Goal: Transaction & Acquisition: Purchase product/service

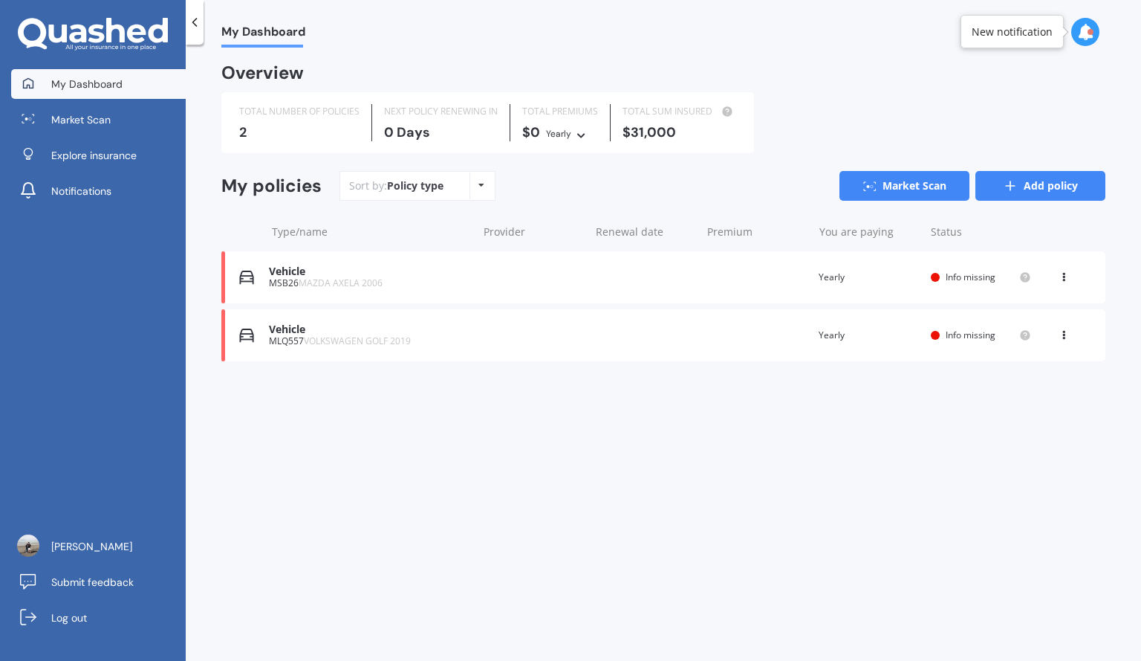
click at [1015, 188] on icon at bounding box center [1010, 185] width 15 height 15
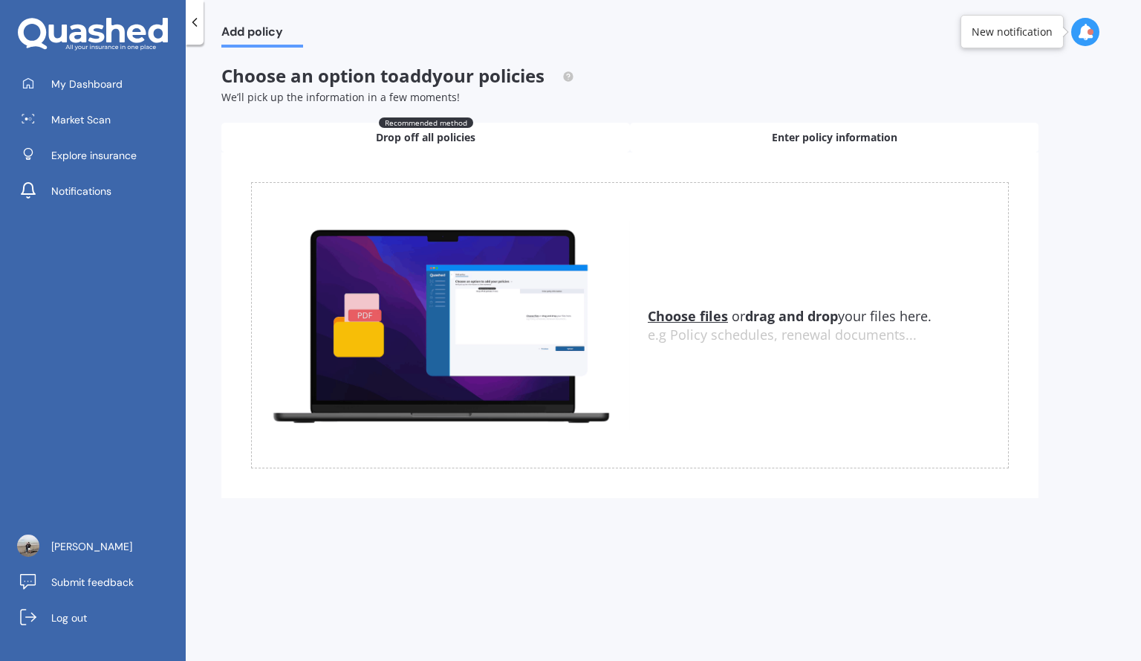
click at [812, 137] on span "Enter policy information" at bounding box center [835, 137] width 126 height 15
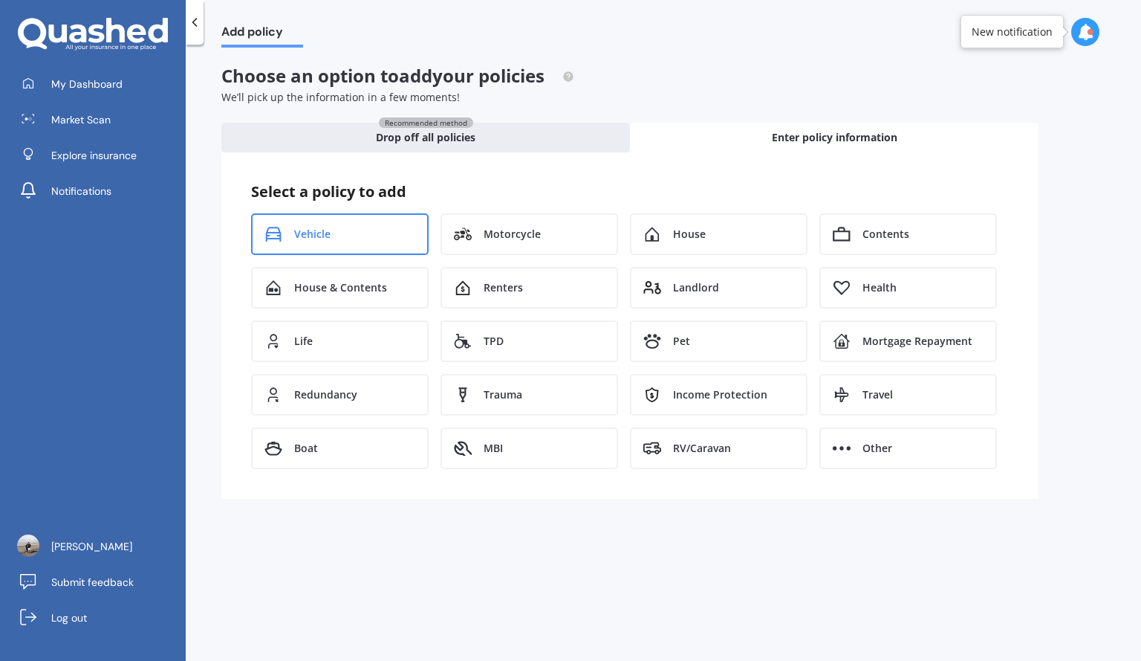
click at [293, 236] on div "Vehicle" at bounding box center [340, 234] width 178 height 42
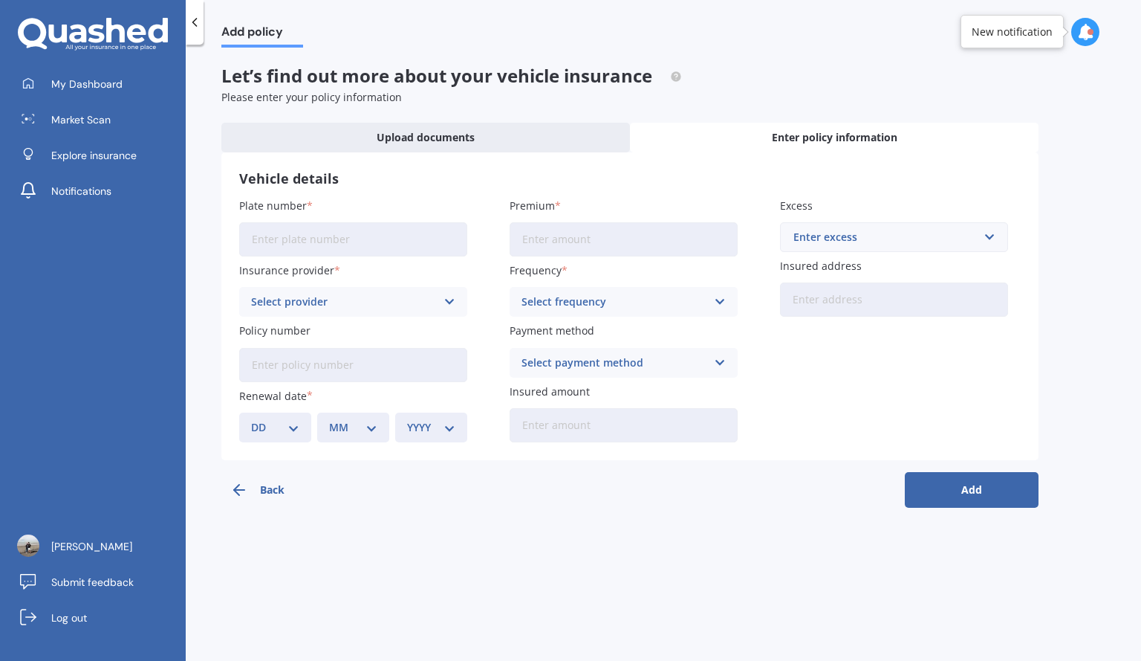
click at [299, 236] on input "Plate number" at bounding box center [353, 239] width 228 height 34
type input "LNP167"
click at [454, 299] on icon at bounding box center [450, 302] width 13 height 16
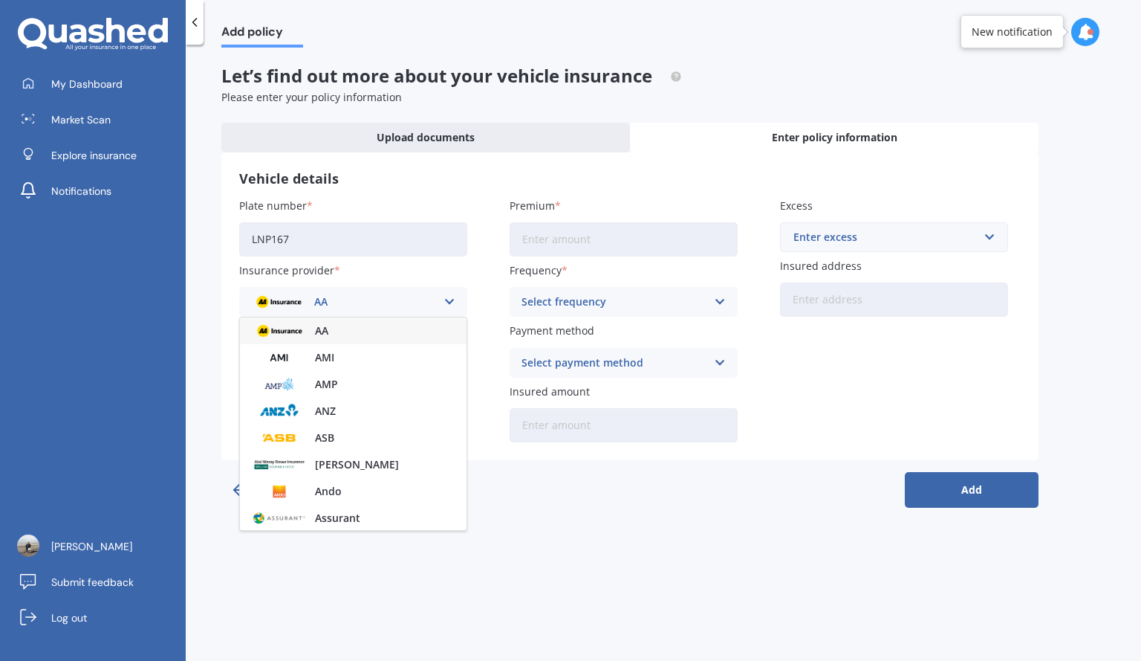
click at [454, 299] on icon at bounding box center [450, 302] width 13 height 16
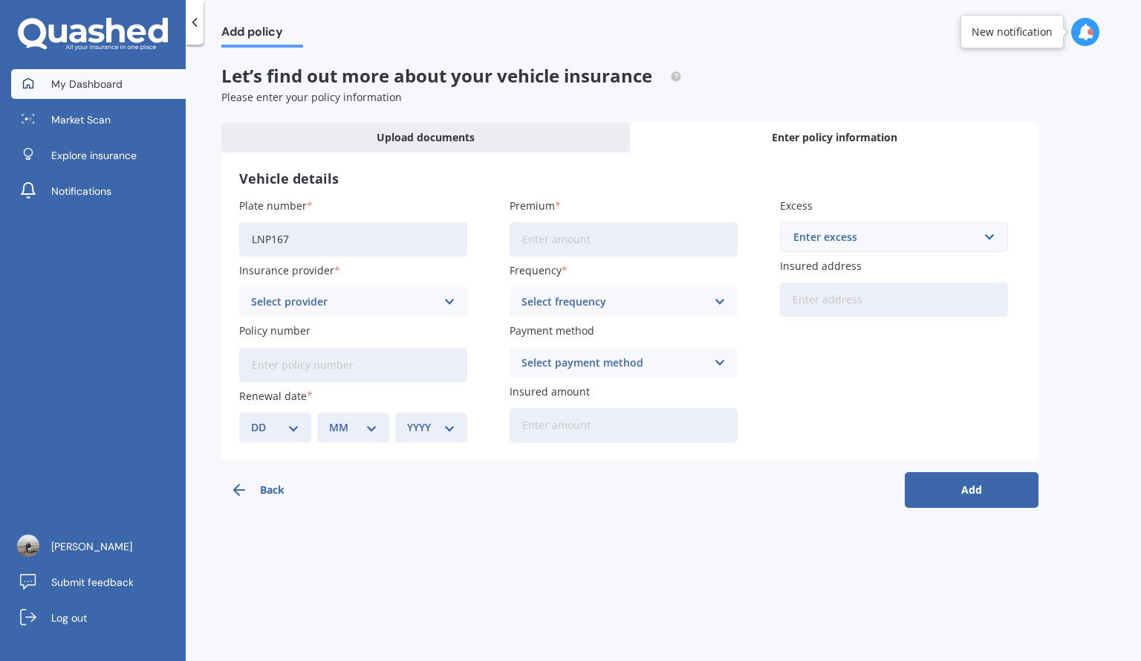
click at [65, 90] on span "My Dashboard" at bounding box center [86, 84] width 71 height 15
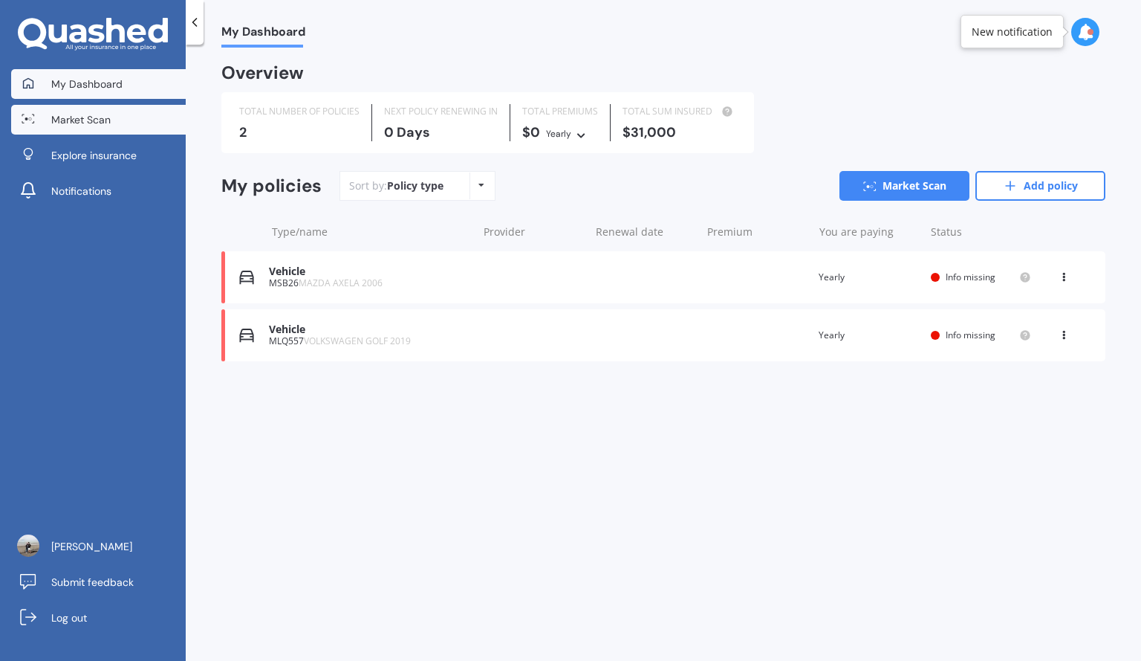
click at [67, 118] on span "Market Scan" at bounding box center [80, 119] width 59 height 15
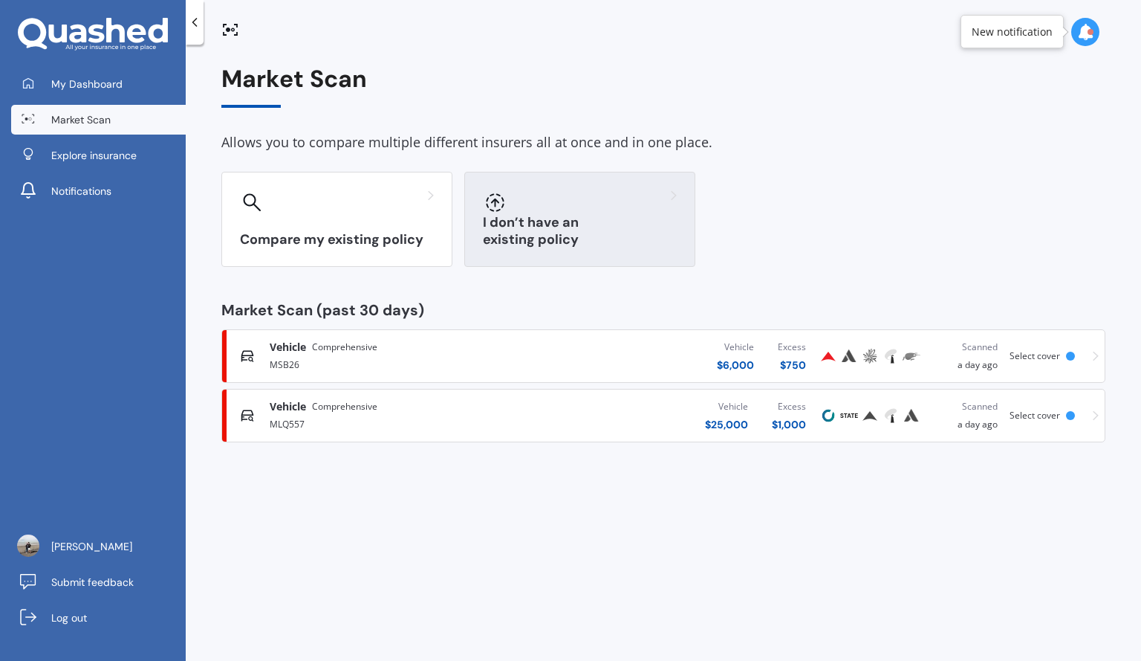
click at [612, 225] on div "I don’t have an existing policy" at bounding box center [579, 219] width 231 height 95
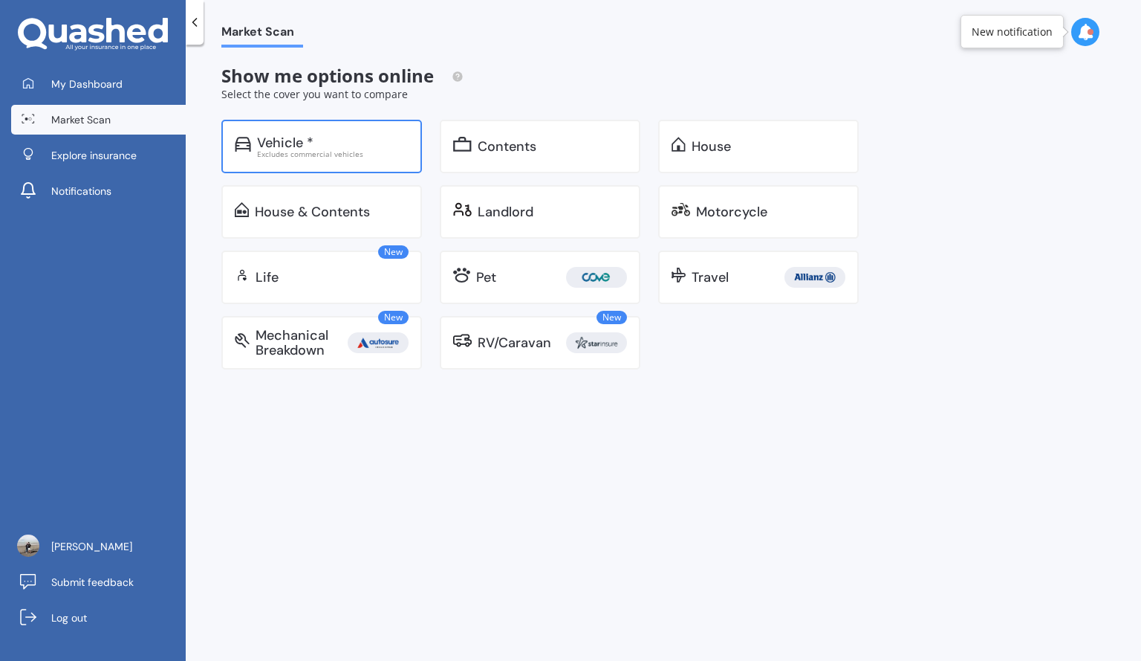
click at [297, 137] on div "Vehicle *" at bounding box center [285, 142] width 56 height 15
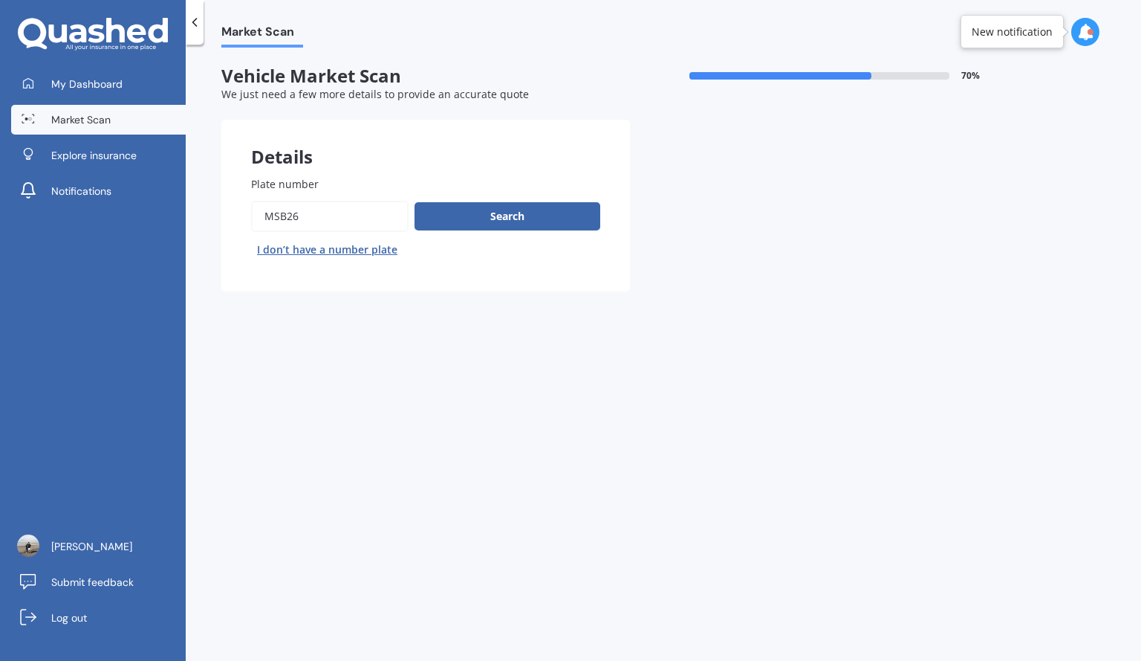
click at [329, 218] on input "Plate number" at bounding box center [330, 216] width 158 height 31
type input "M"
type input "lnp167"
click at [518, 210] on button "Search" at bounding box center [508, 216] width 186 height 28
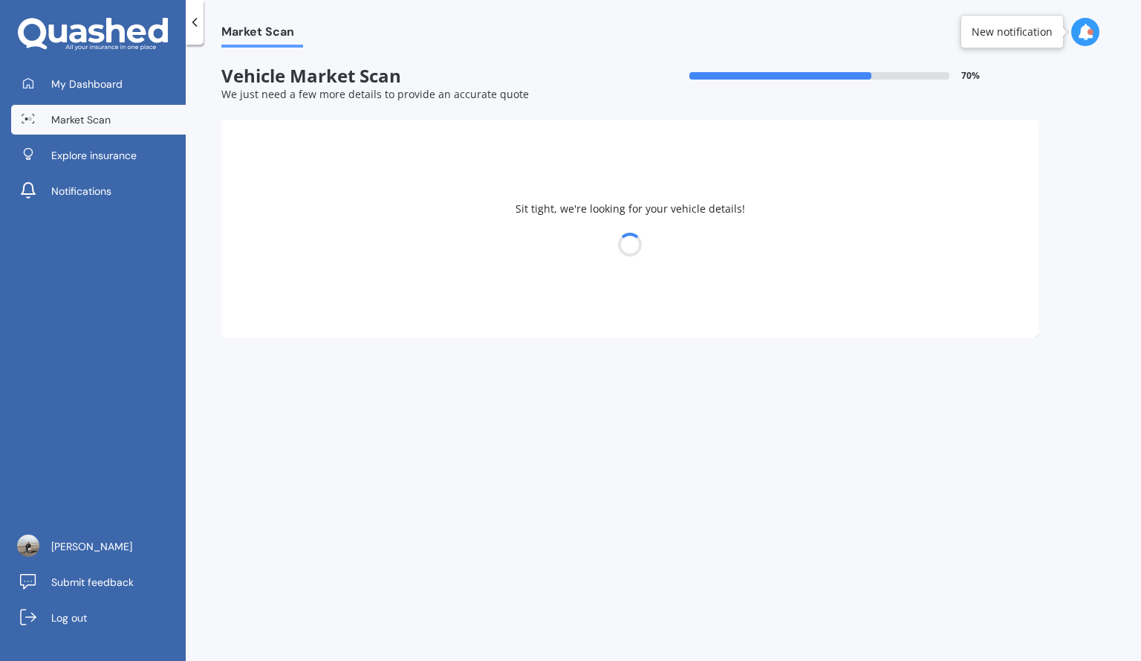
select select "VOLKSWAGEN"
select select "GOLF"
select select "13"
select select "12"
select select "2007"
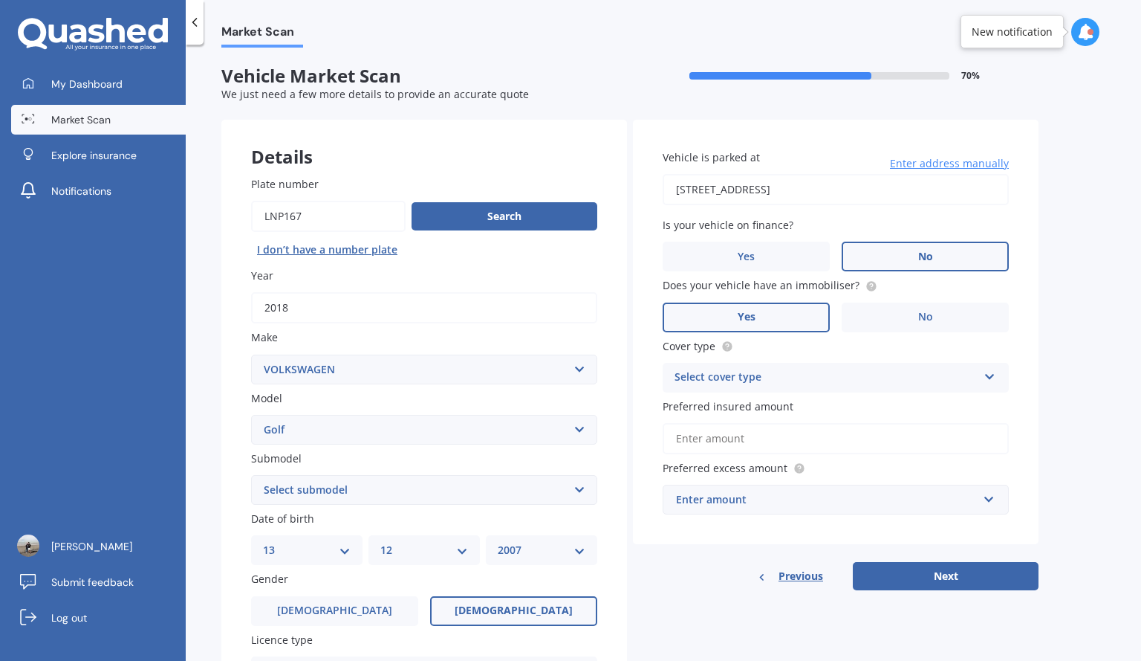
click at [464, 551] on select "MM 01 02 03 04 05 06 07 08 09 10 11 12" at bounding box center [424, 550] width 88 height 16
click at [352, 546] on div "DD 01 02 03 04 05 06 07 08 09 10 11 12 13 14 15 16 17 18 19 20 21 22 23 24 25 2…" at bounding box center [306, 550] width 111 height 30
click at [343, 550] on select "DD 01 02 03 04 05 06 07 08 09 10 11 12 13 14 15 16 17 18 19 20 21 22 23 24 25 2…" at bounding box center [307, 550] width 88 height 16
select select "10"
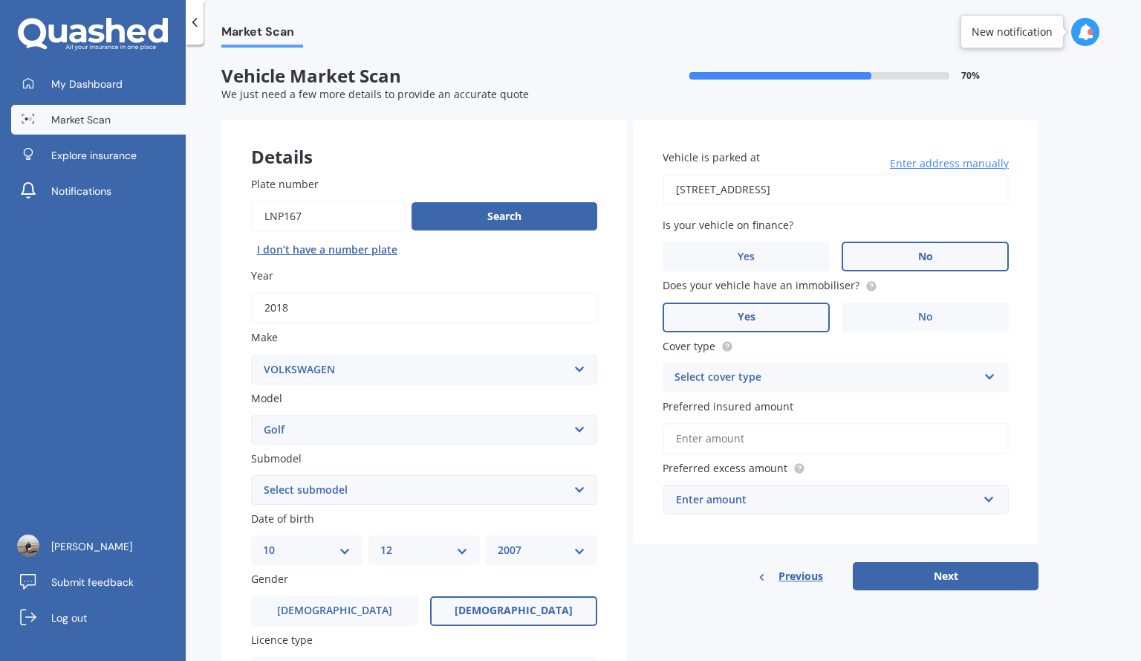
click at [263, 542] on select "DD 01 02 03 04 05 06 07 08 09 10 11 12 13 14 15 16 17 18 19 20 21 22 23 24 25 2…" at bounding box center [307, 550] width 88 height 16
click at [464, 551] on select "MM 01 02 03 04 05 06 07 08 09 10 11 12" at bounding box center [424, 550] width 88 height 16
select select "04"
click at [380, 542] on select "MM 01 02 03 04 05 06 07 08 09 10 11 12" at bounding box center [424, 550] width 88 height 16
click at [581, 551] on select "YYYY 2025 2024 2023 2022 2021 2020 2019 2018 2017 2016 2015 2014 2013 2012 2011…" at bounding box center [542, 550] width 88 height 16
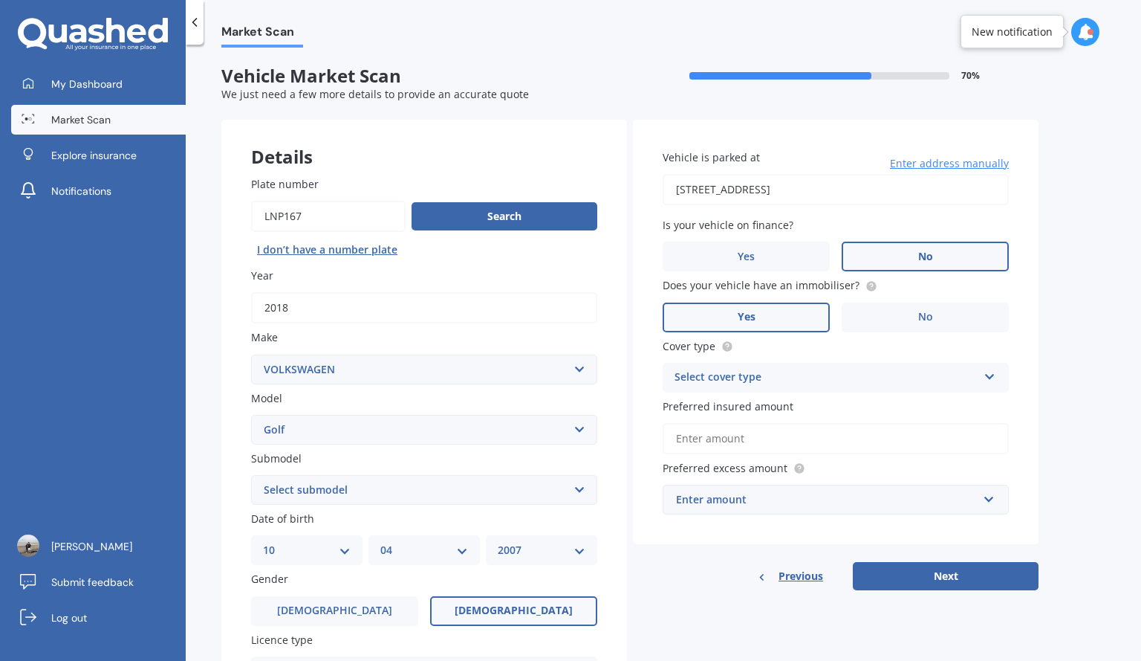
select select "1982"
click at [498, 542] on select "YYYY 2025 2024 2023 2022 2021 2020 2019 2018 2017 2016 2015 2014 2013 2012 2011…" at bounding box center [542, 550] width 88 height 16
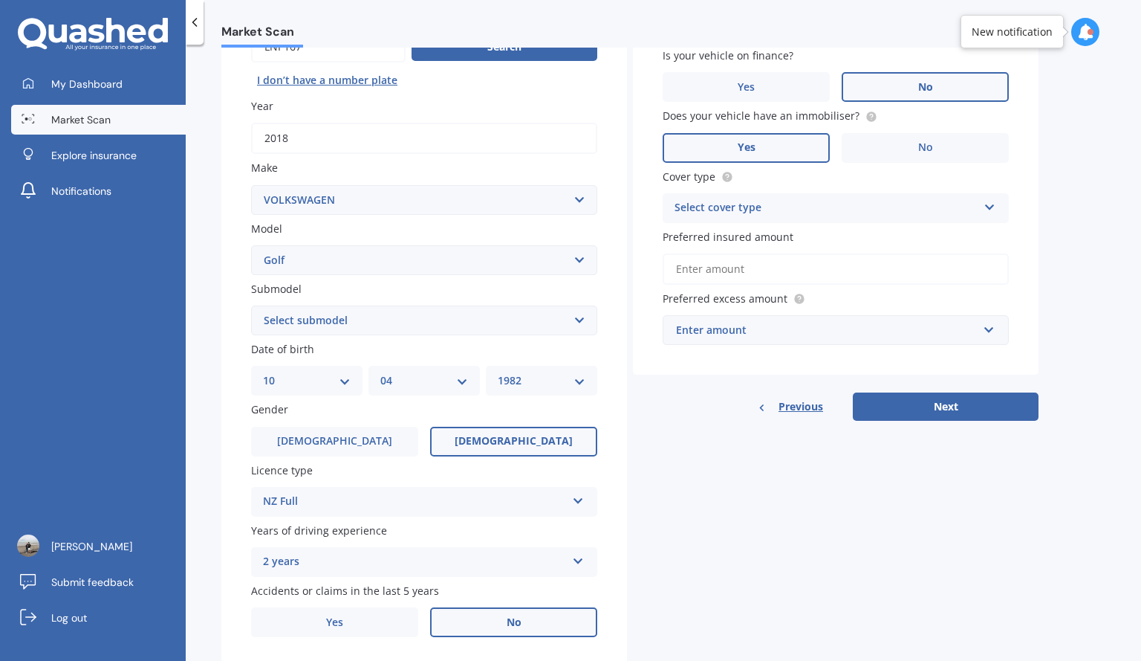
scroll to position [214, 0]
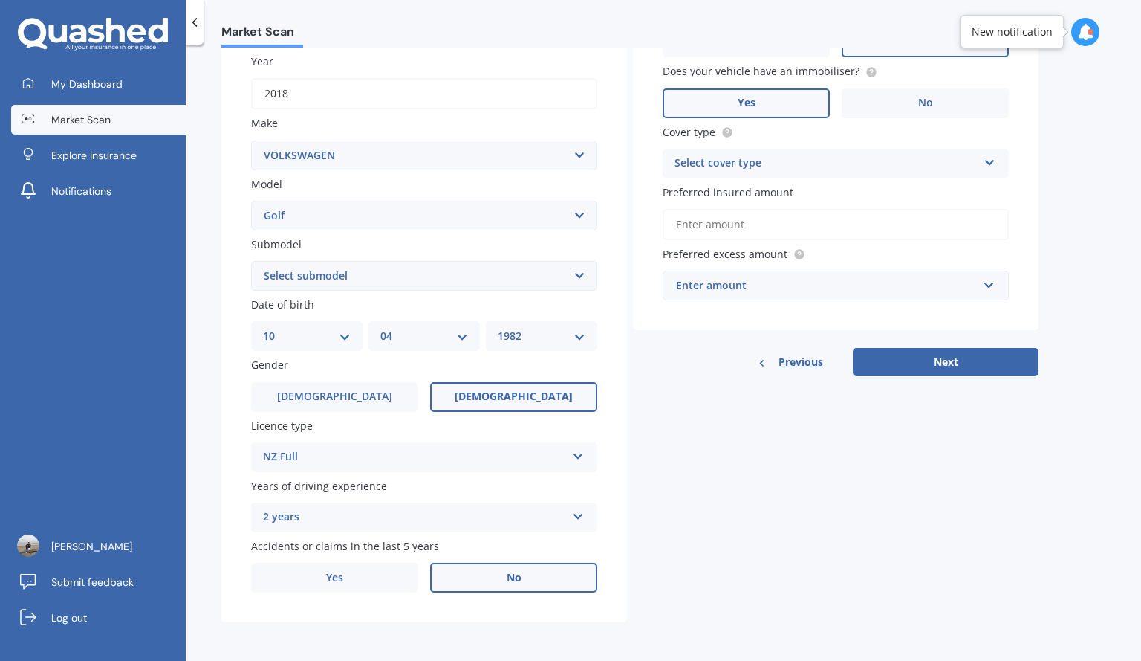
click at [577, 519] on icon at bounding box center [578, 513] width 13 height 10
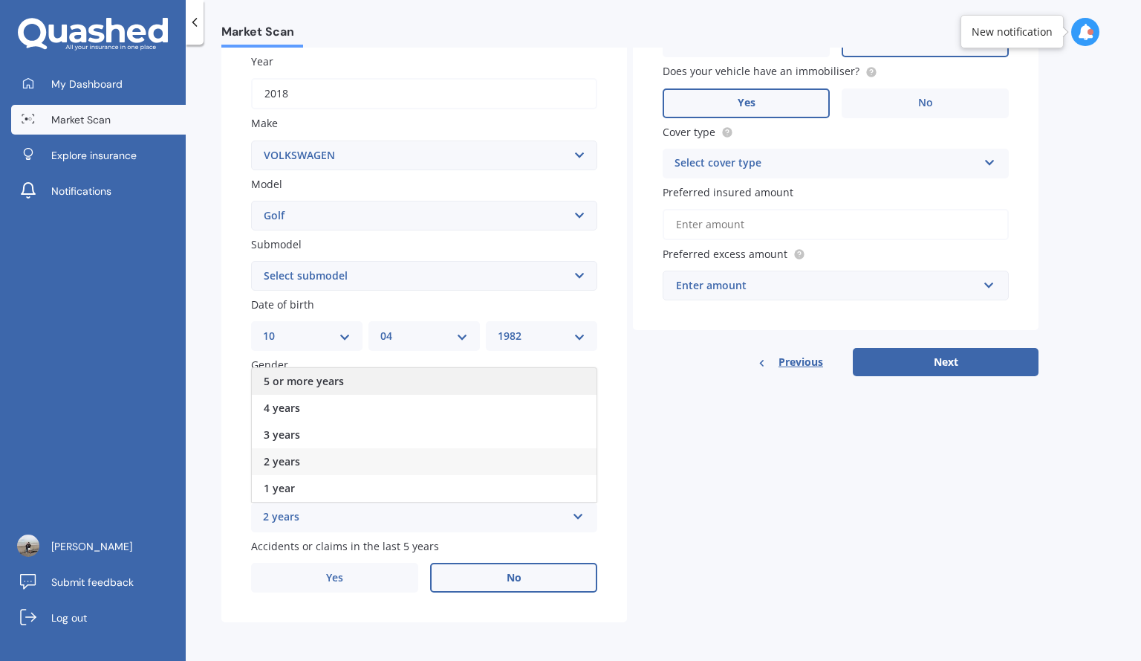
click at [459, 383] on div "5 or more years" at bounding box center [424, 381] width 345 height 27
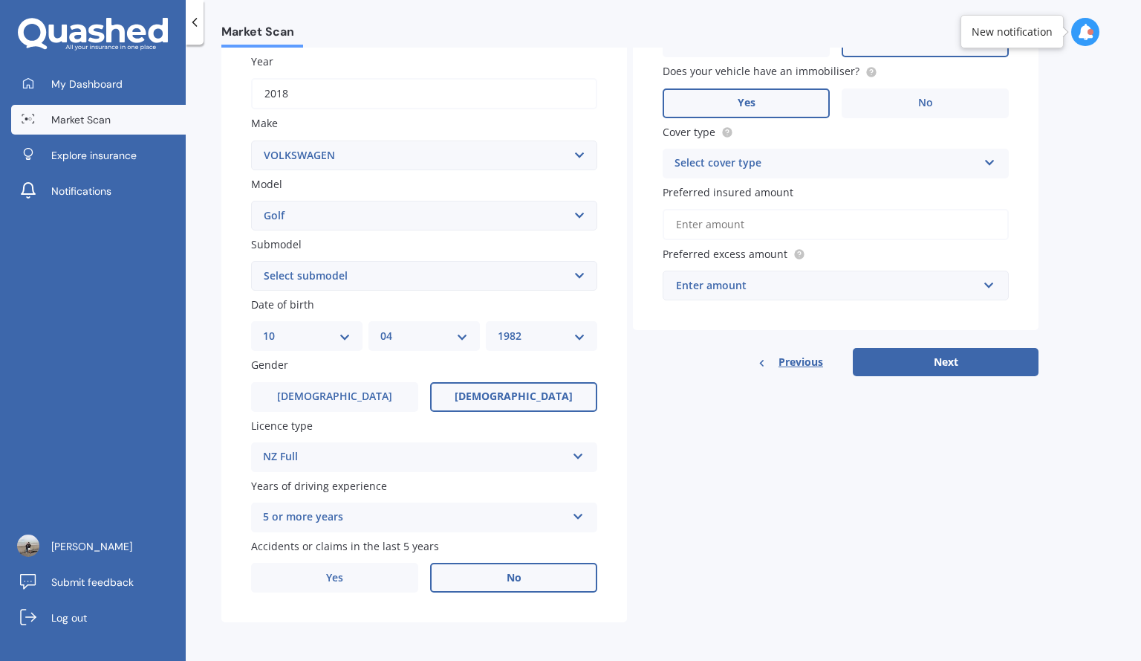
scroll to position [0, 0]
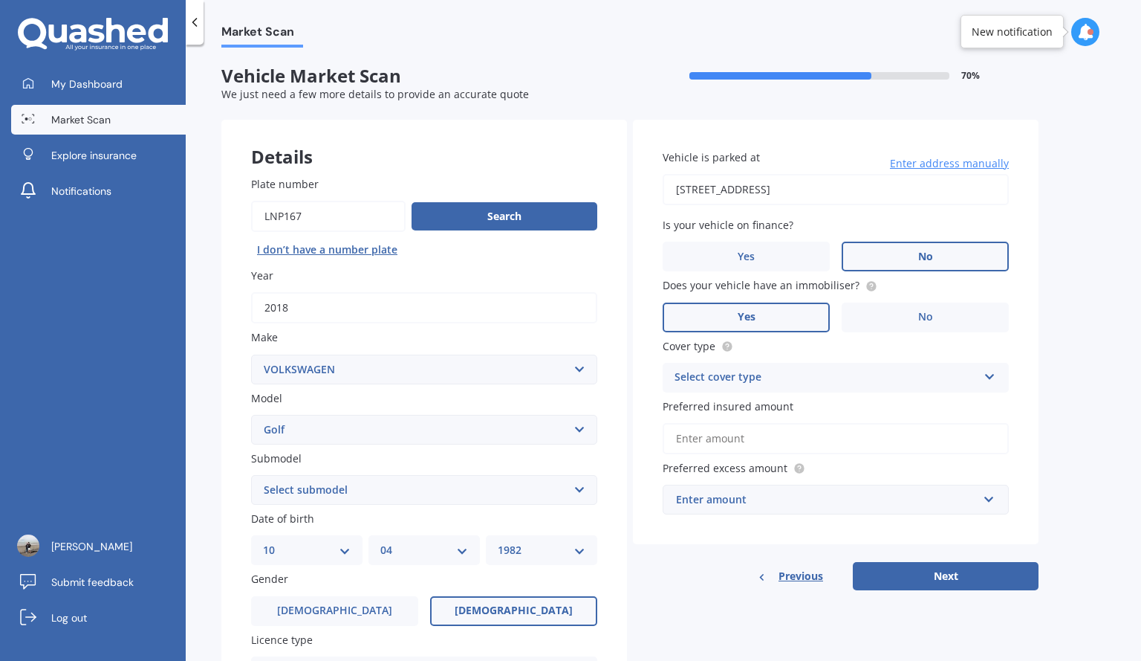
click at [892, 383] on div "Select cover type" at bounding box center [826, 378] width 303 height 18
click at [812, 402] on div "Comprehensive" at bounding box center [836, 406] width 345 height 27
click at [760, 438] on input "Preferred insured amount" at bounding box center [836, 438] width 346 height 31
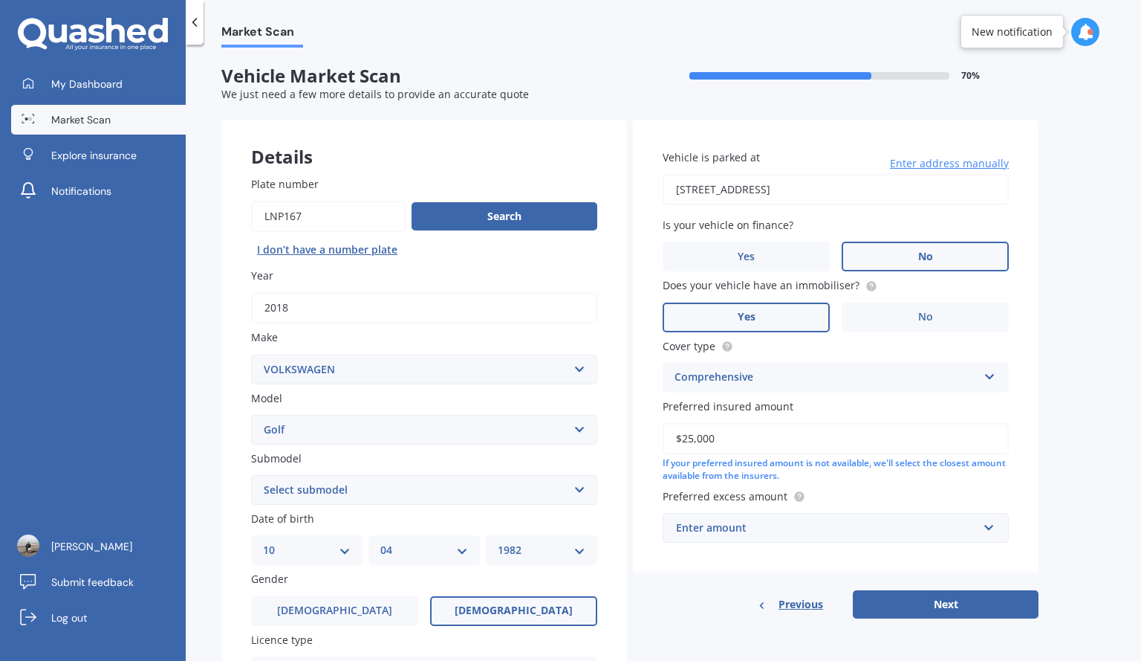
type input "$25,000"
click at [991, 532] on input "text" at bounding box center [830, 527] width 333 height 28
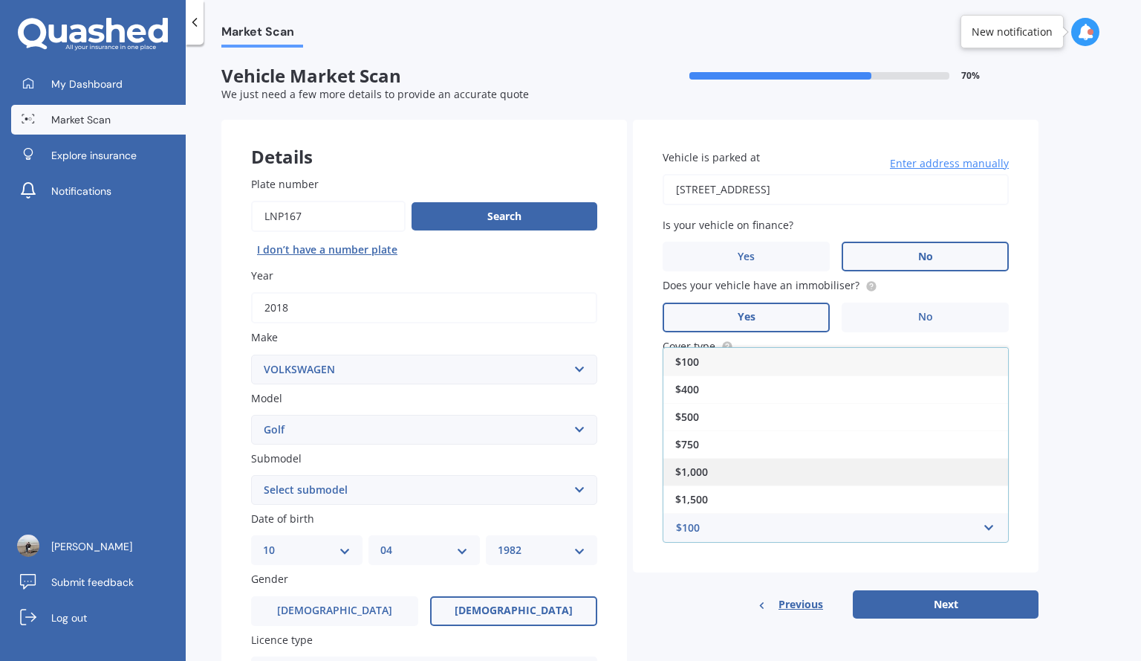
click at [793, 476] on div "$1,000" at bounding box center [836, 471] width 345 height 27
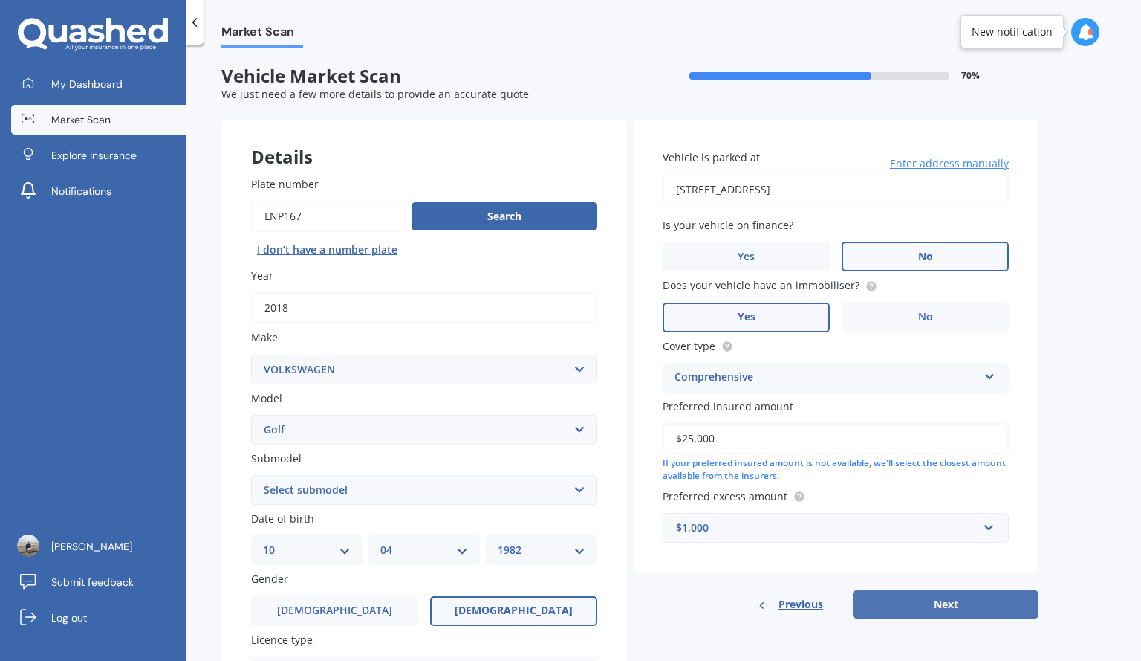
click at [935, 611] on button "Next" at bounding box center [946, 604] width 186 height 28
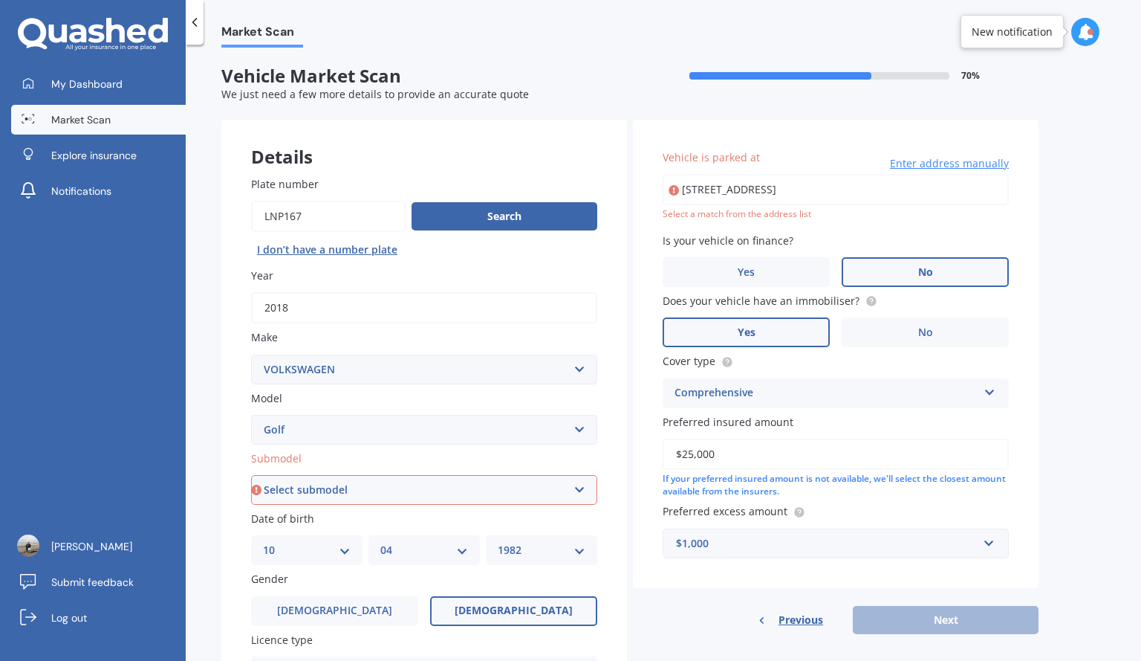
click at [574, 493] on select "Select submodel (All other) 1.4 GT TSI 1.4 TSI 1.6 1.6 FSI 1.6 TSI 1.8 1.9 TDI …" at bounding box center [424, 490] width 346 height 30
select select "1.4 TSI"
click at [251, 475] on select "Select submodel (All other) 1.4 GT TSI 1.4 TSI 1.6 1.6 FSI 1.6 TSI 1.8 1.9 TDI …" at bounding box center [424, 490] width 346 height 30
type input "13 Bramleys Road, Flaxton 7691"
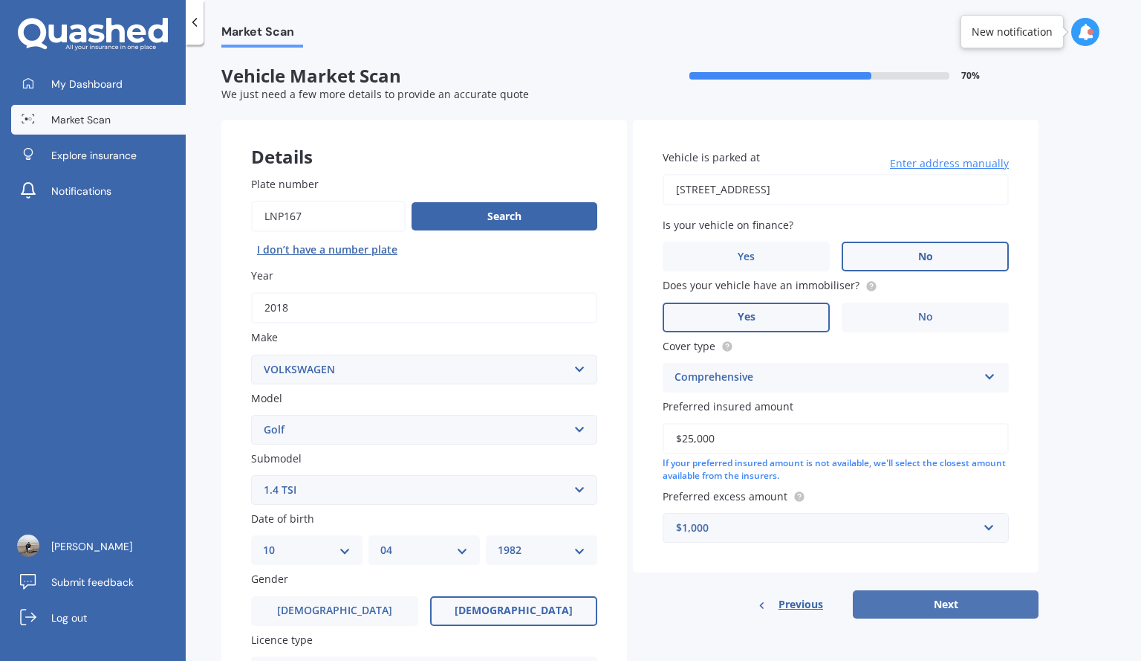
click at [942, 596] on button "Next" at bounding box center [946, 604] width 186 height 28
select select "10"
select select "04"
select select "1982"
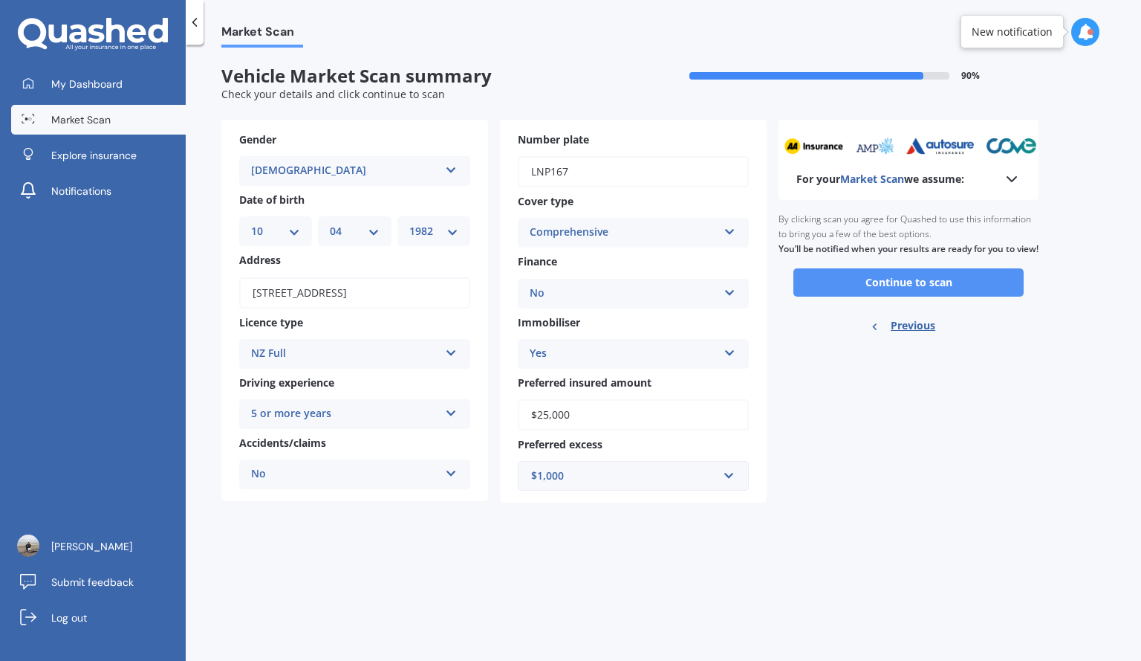
click at [904, 297] on button "Continue to scan" at bounding box center [909, 282] width 230 height 28
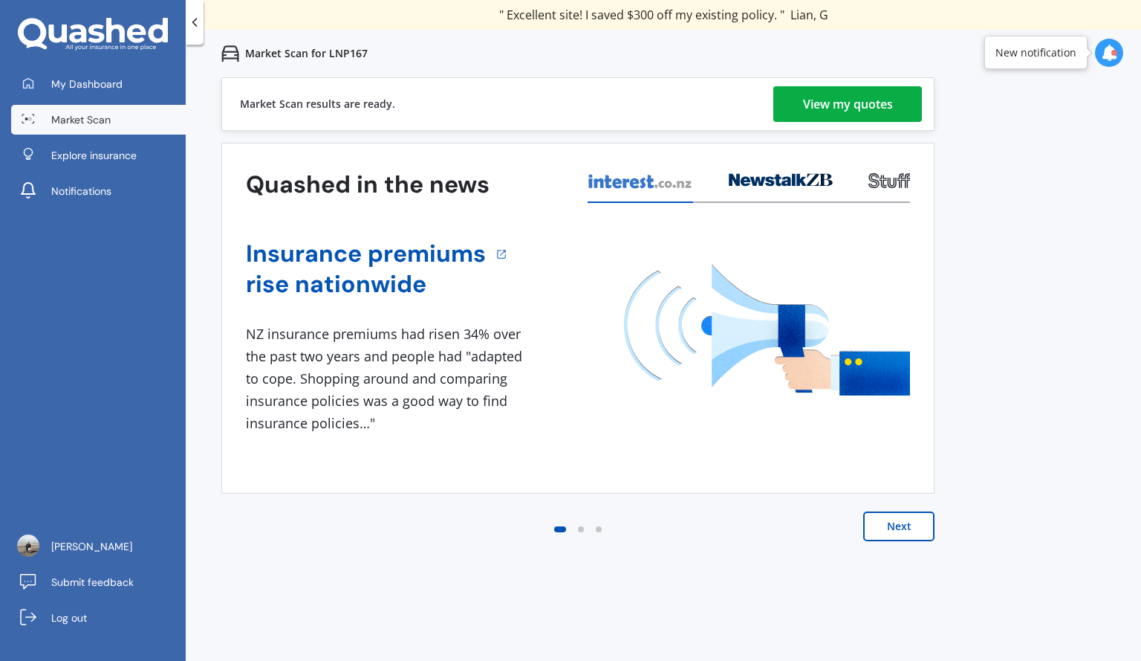
click at [879, 102] on div "View my quotes" at bounding box center [848, 104] width 90 height 36
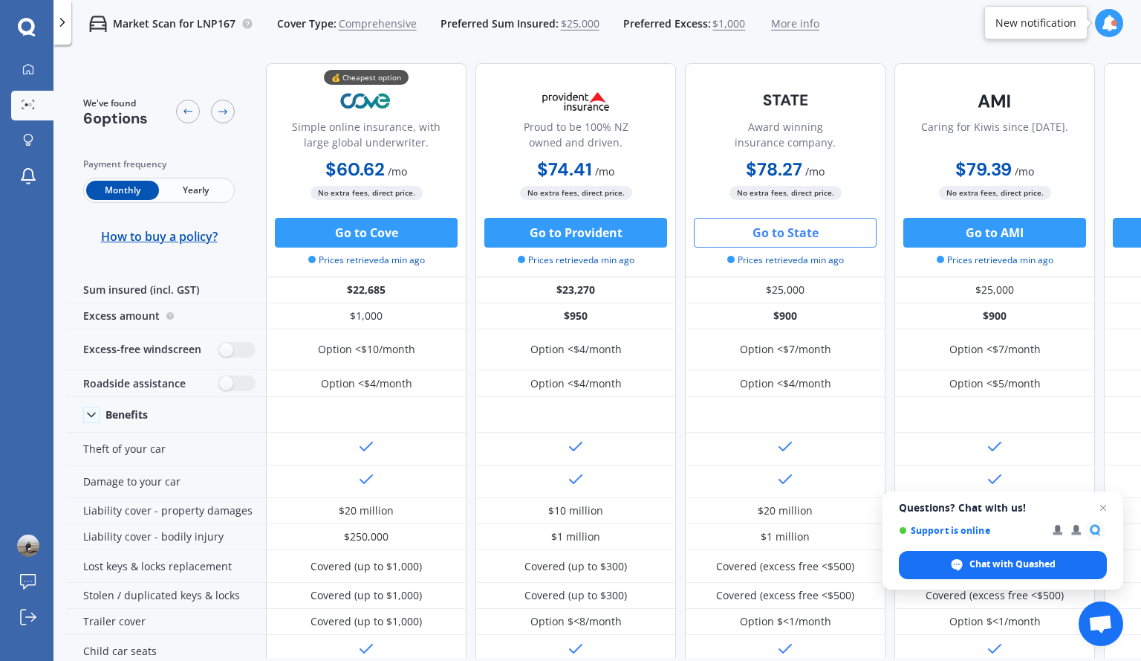
click at [754, 237] on button "Go to State" at bounding box center [785, 233] width 183 height 30
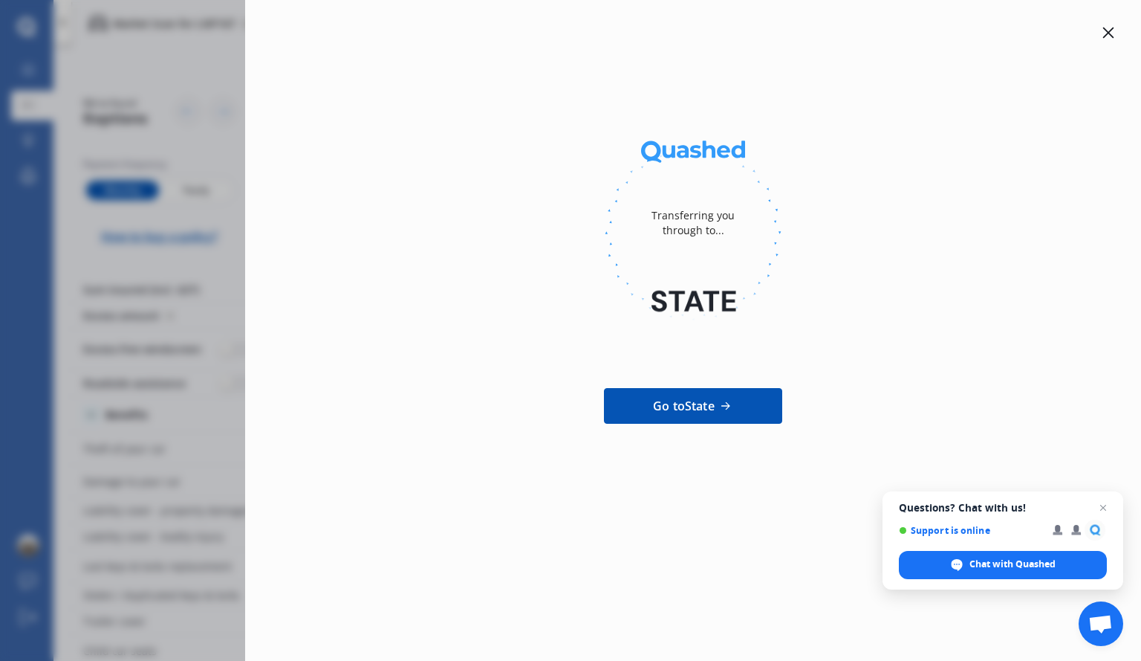
click at [365, 120] on div "Transferring you through to... Go to State" at bounding box center [693, 250] width 849 height 453
click at [1110, 33] on icon at bounding box center [1109, 32] width 11 height 11
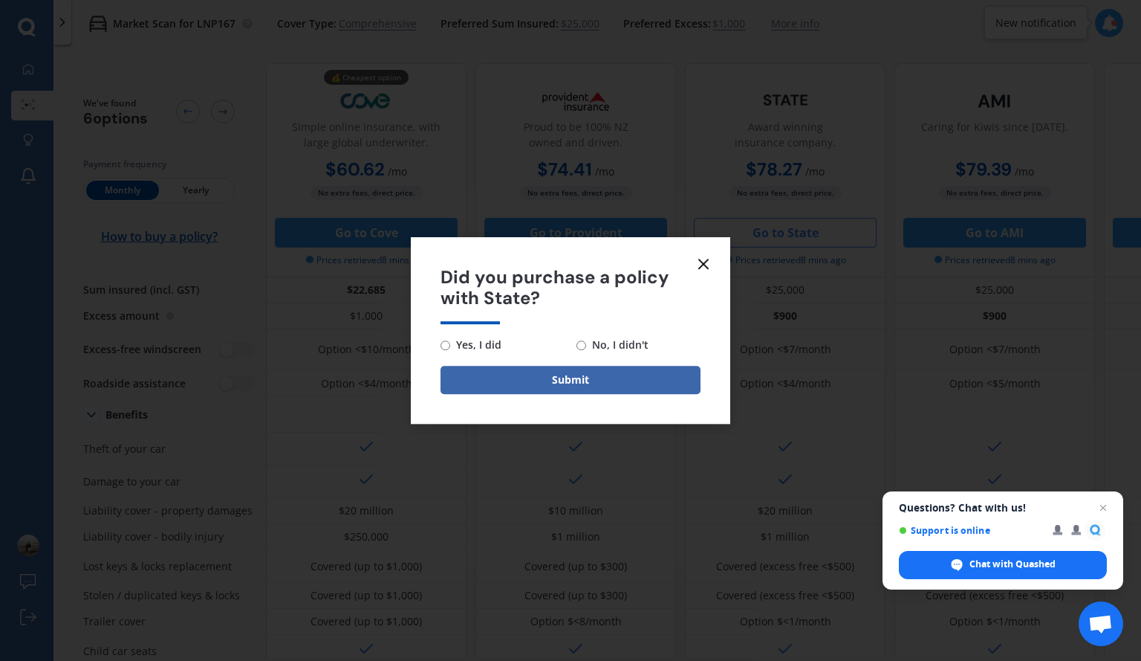
click at [582, 344] on input "No, I didn't" at bounding box center [582, 345] width 10 height 10
radio input "true"
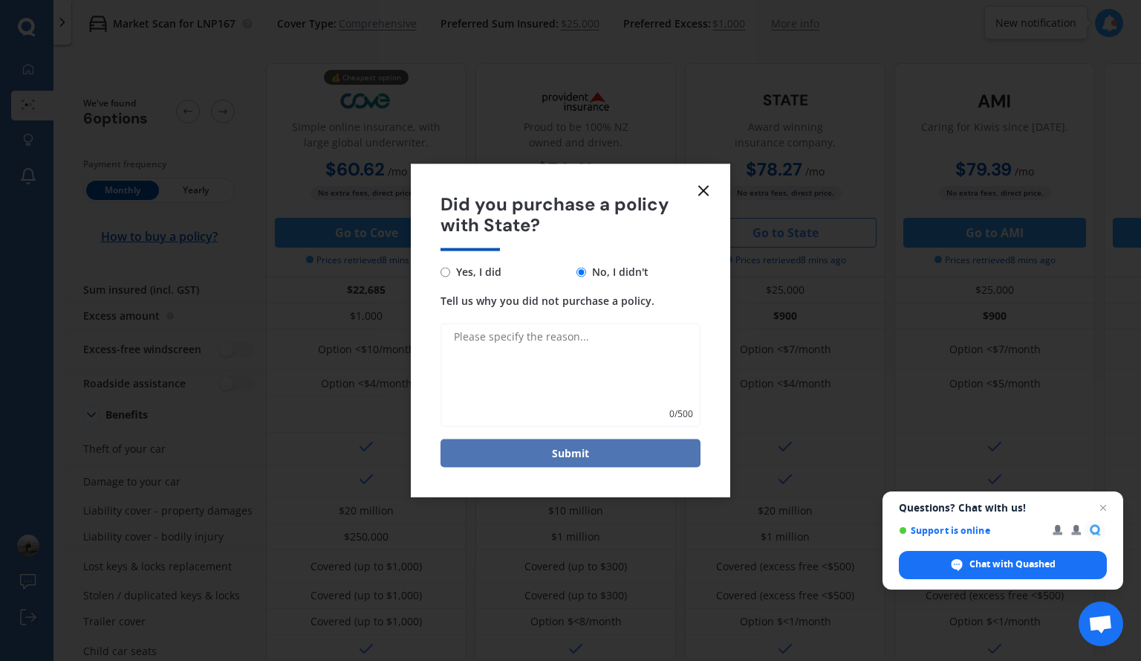
click at [525, 456] on button "Submit" at bounding box center [571, 453] width 260 height 28
click at [518, 327] on textarea "Tell us why you did not purchase a policy." at bounding box center [571, 375] width 260 height 104
type textarea "."
click at [563, 463] on button "Submit" at bounding box center [571, 453] width 260 height 28
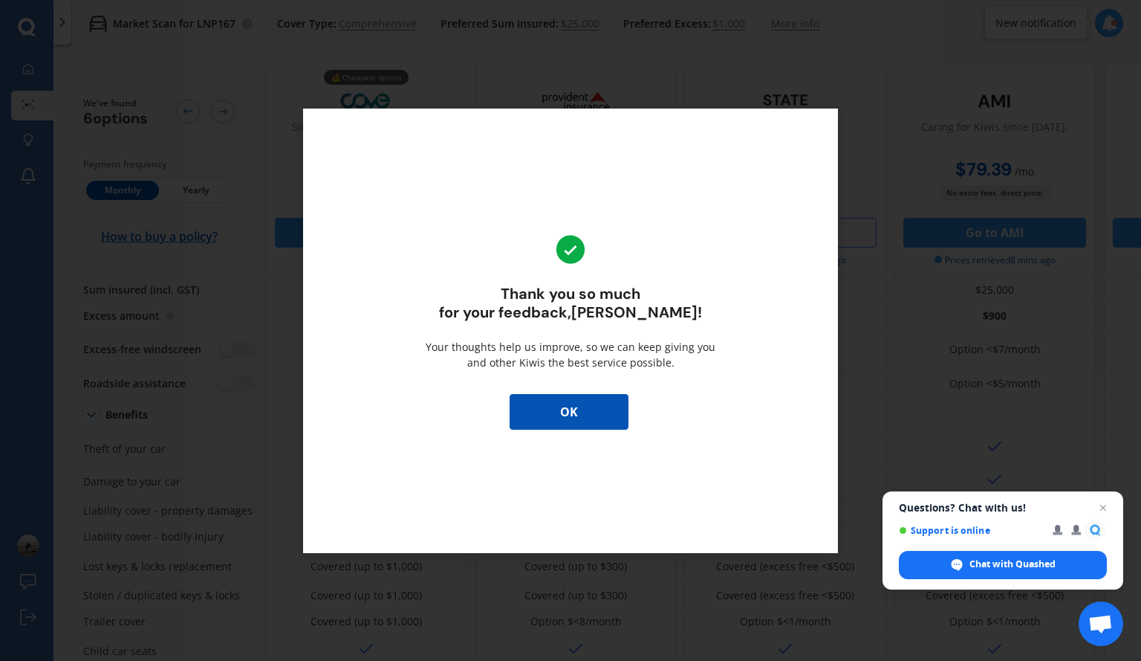
click at [609, 417] on button "OK" at bounding box center [569, 412] width 119 height 36
